Goal: Task Accomplishment & Management: Manage account settings

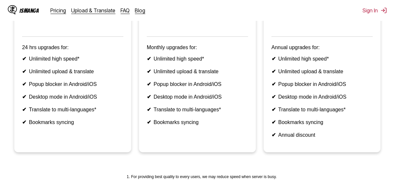
scroll to position [208, 0]
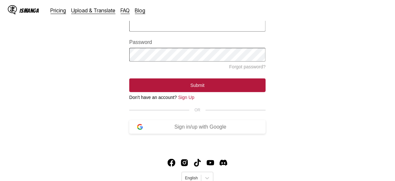
scroll to position [84, 0]
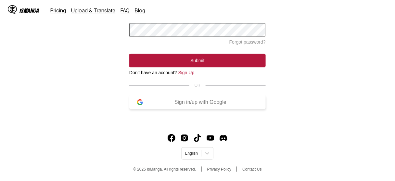
drag, startPoint x: 169, startPoint y: 107, endPoint x: 169, endPoint y: 100, distance: 6.8
click at [169, 105] on div "Sign in/up with Google" at bounding box center [200, 102] width 115 height 6
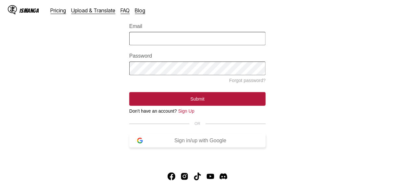
scroll to position [32, 0]
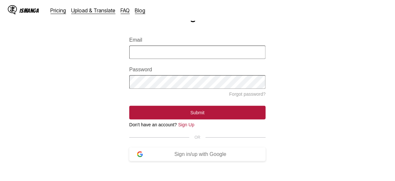
click at [149, 55] on input "Email" at bounding box center [197, 51] width 136 height 13
click at [83, 99] on main "Sign In Email Password Forgot password? Submit Don't have an account? Sign Up O…" at bounding box center [197, 91] width 395 height 162
click at [148, 161] on button "Sign in/up with Google" at bounding box center [197, 154] width 136 height 14
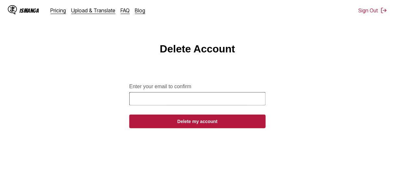
click at [163, 105] on input "Enter your email to confirm" at bounding box center [197, 98] width 136 height 13
type input "**********"
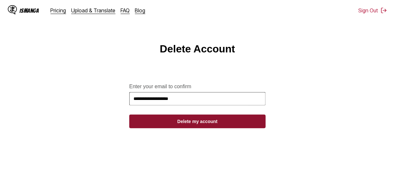
click at [171, 119] on button "Delete my account" at bounding box center [197, 121] width 136 height 14
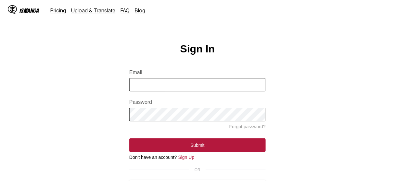
click at [16, 8] on img at bounding box center [12, 9] width 9 height 9
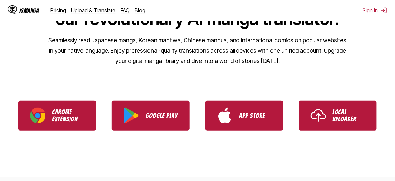
scroll to position [104, 0]
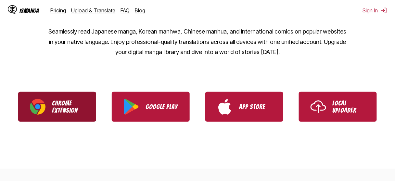
click at [73, 116] on link "Chrome Extension" at bounding box center [57, 107] width 78 height 30
